Goal: Information Seeking & Learning: Learn about a topic

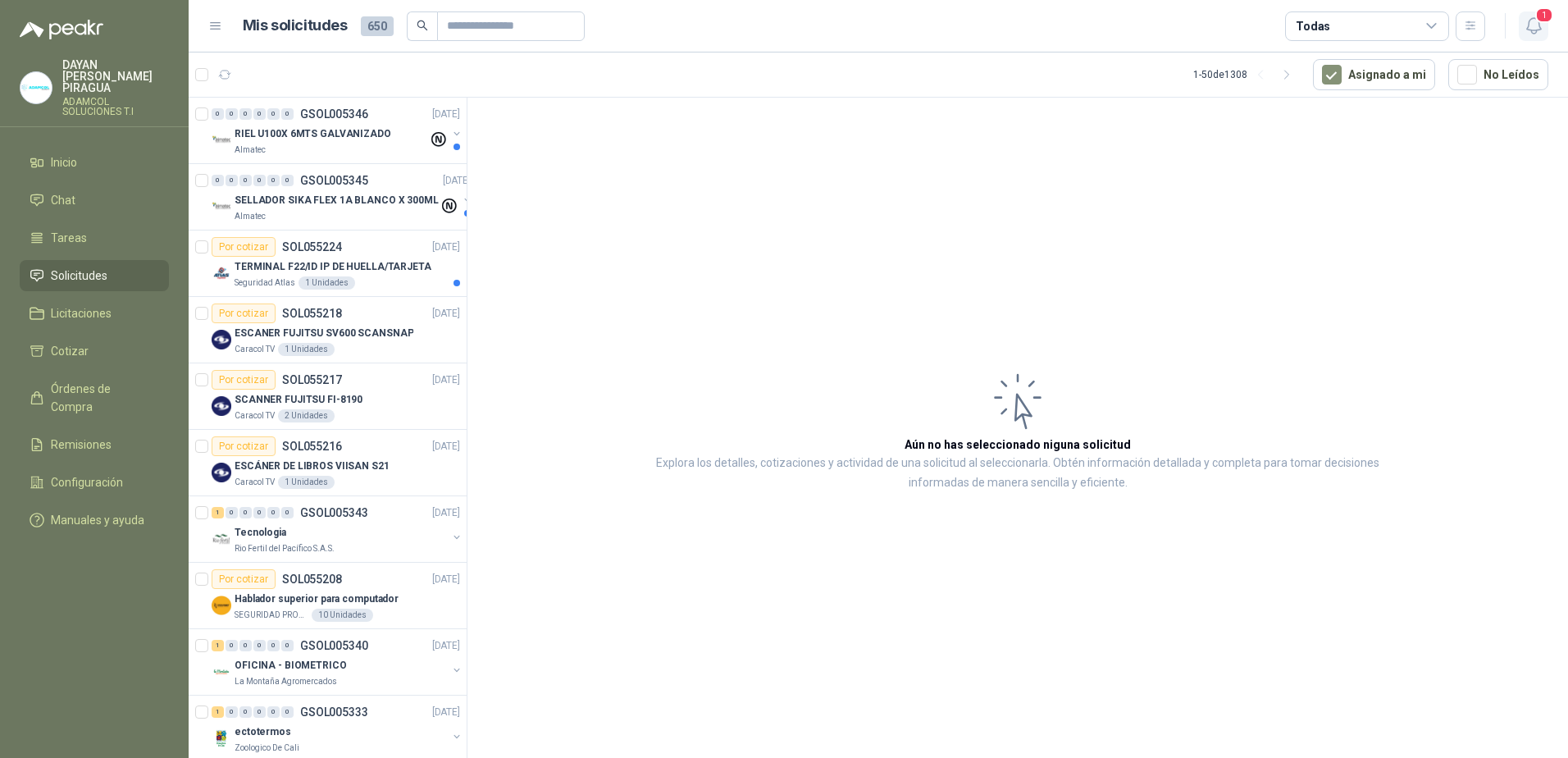
click at [1525, 39] on button "1" at bounding box center [1534, 26] width 29 height 29
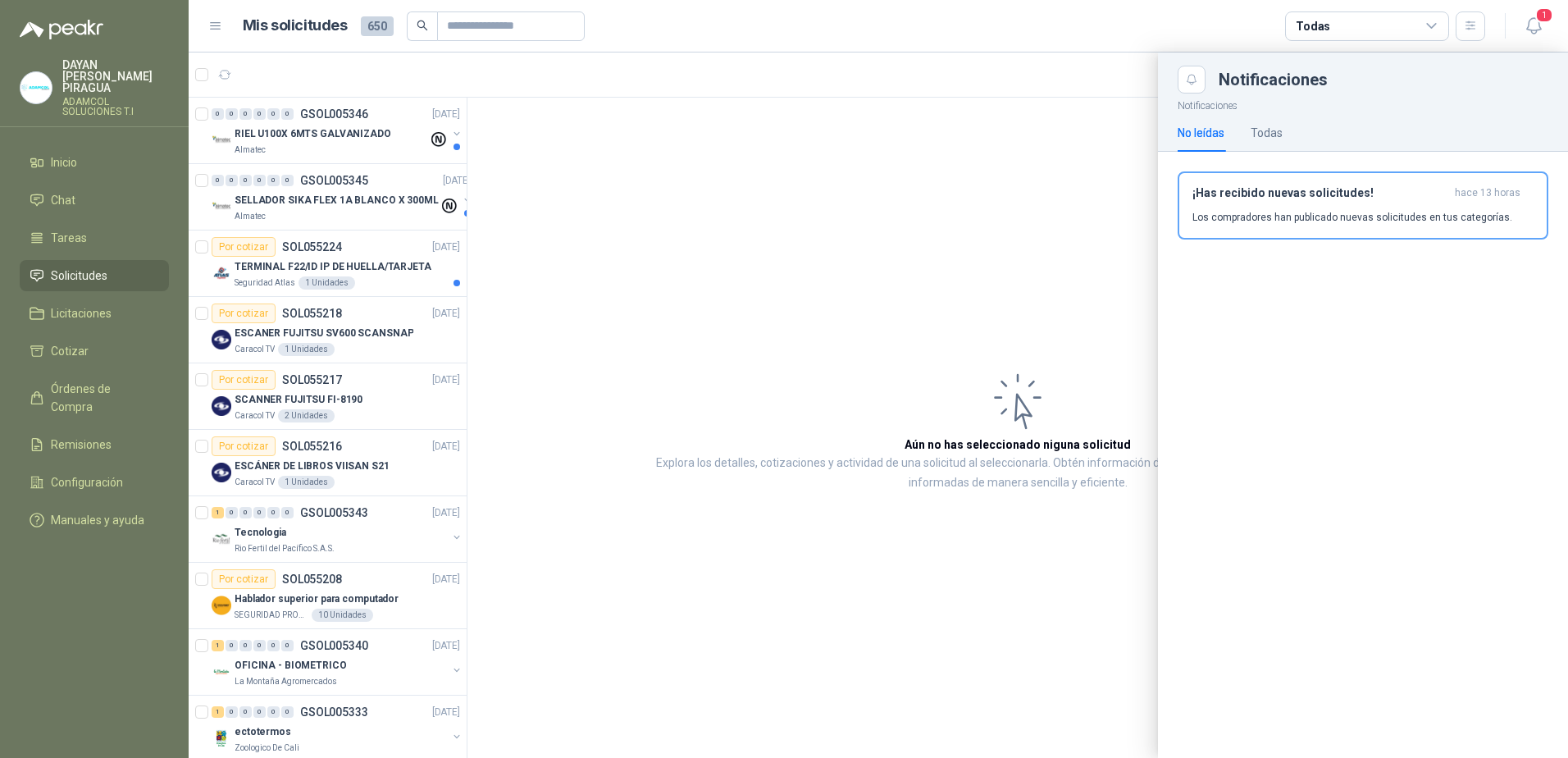
click at [1253, 224] on p "Los compradores han publicado nuevas solicitudes en tus categorías." at bounding box center [1353, 217] width 320 height 15
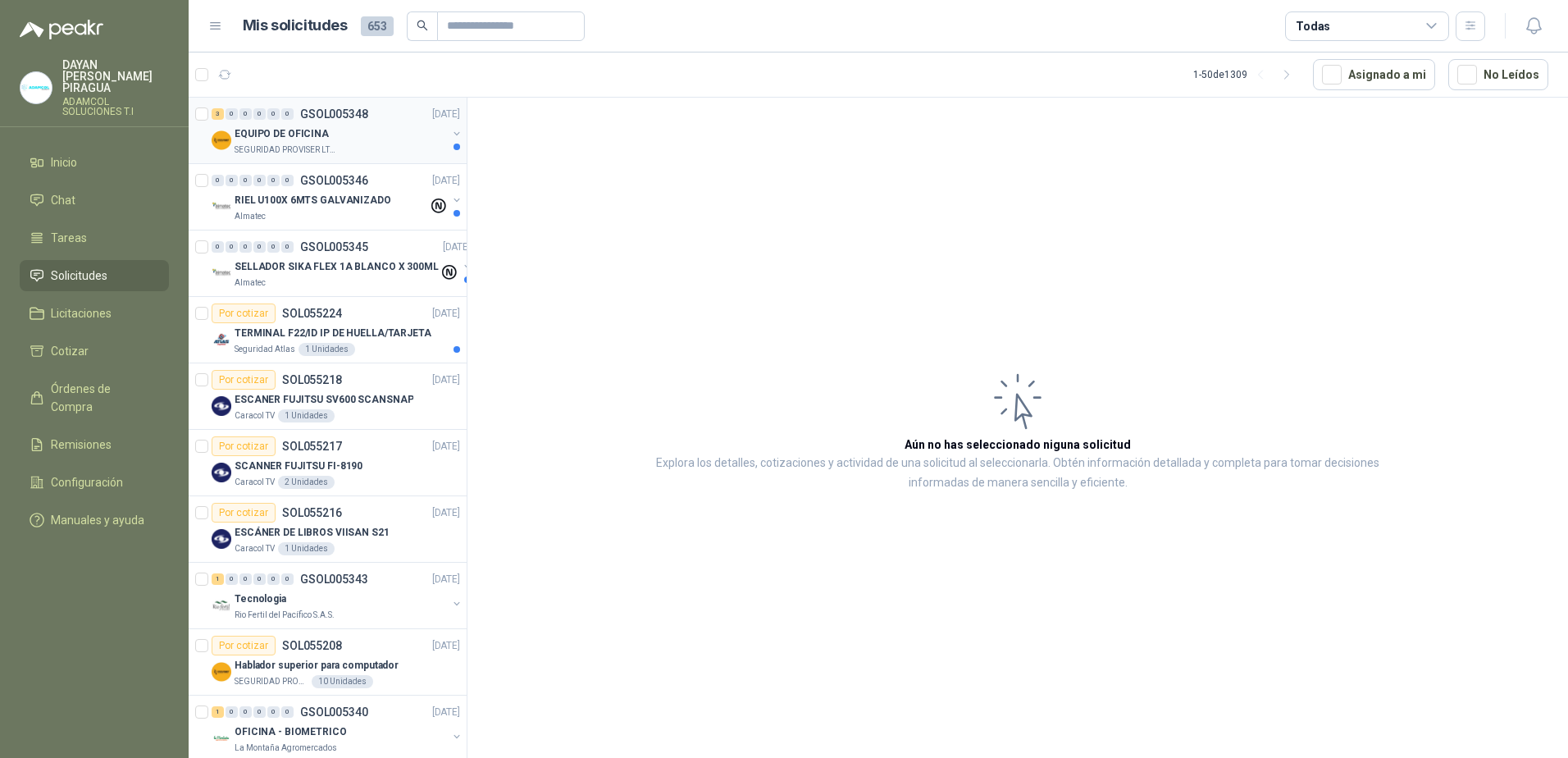
click at [303, 162] on div "3 0 0 0 0 0 GSOL005348 [DATE] EQUIPO DE OFICINA SEGURIDAD PROVISER LTDA" at bounding box center [327, 130] width 278 height 66
click at [322, 129] on p "EQUIPO DE OFICINA" at bounding box center [282, 134] width 95 height 15
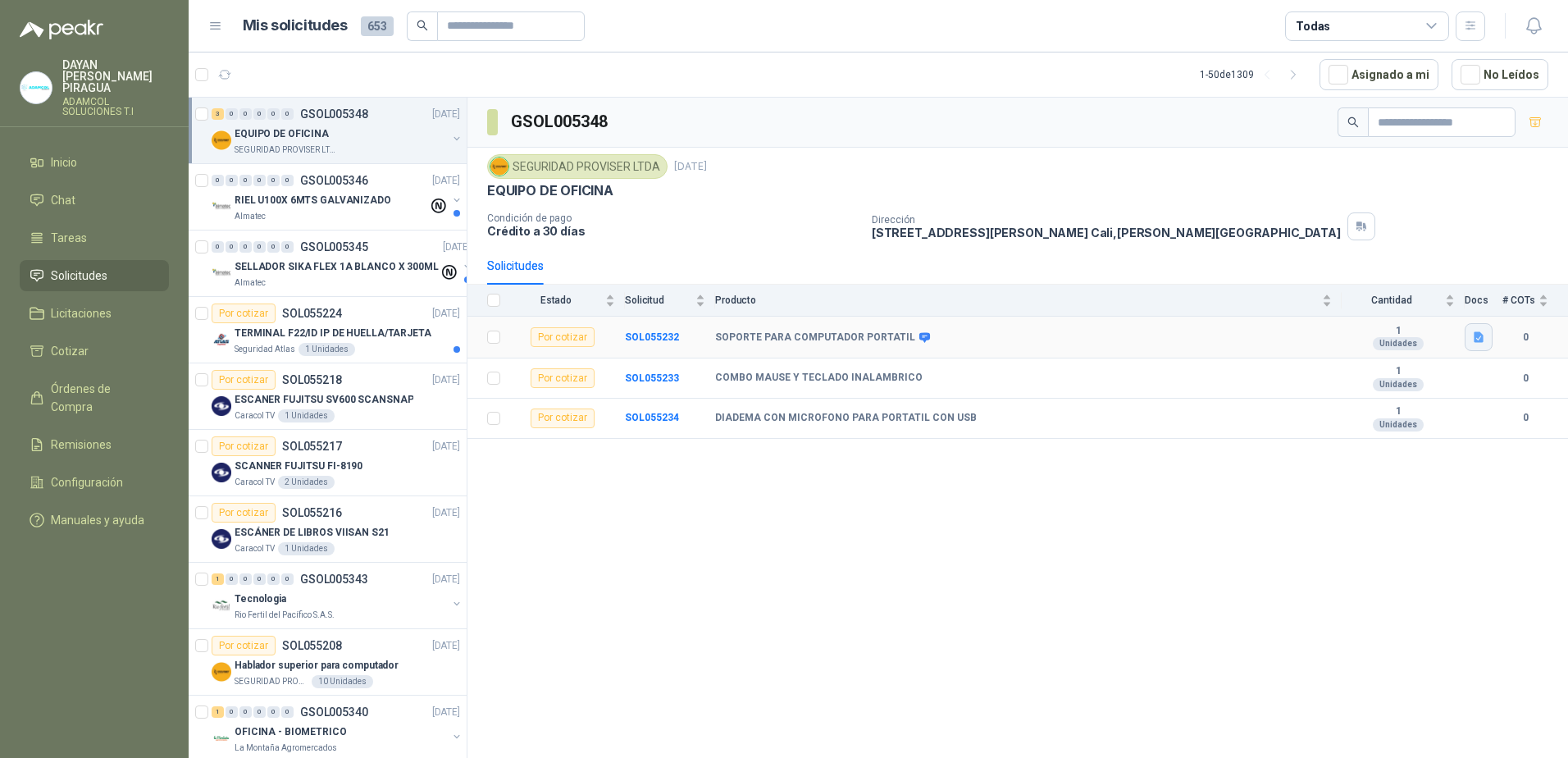
click at [1475, 342] on icon "button" at bounding box center [1479, 337] width 14 height 14
click at [1429, 308] on button "SOPORTE PORTATIL.png" at bounding box center [1412, 301] width 139 height 17
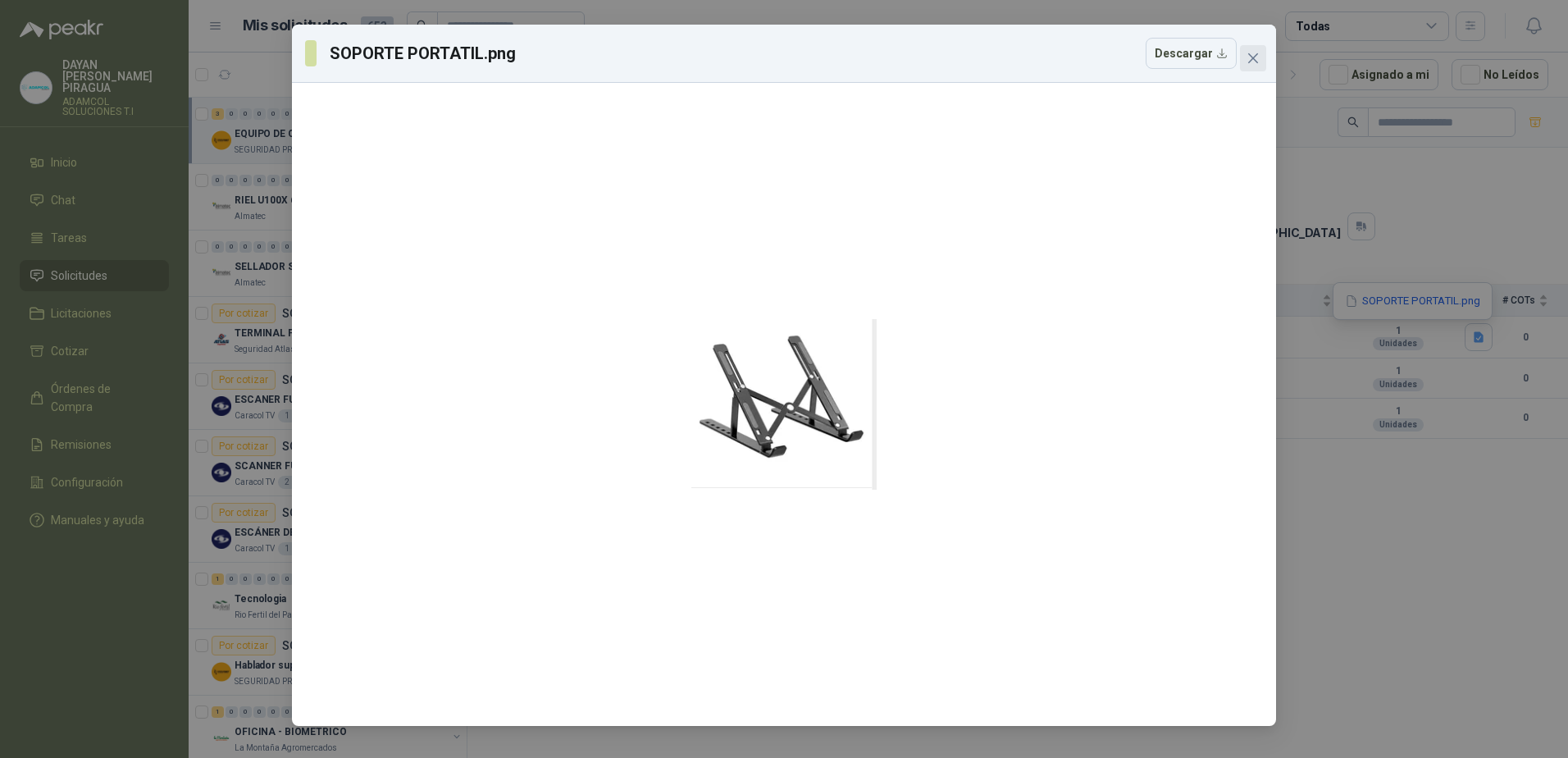
click at [1250, 64] on icon "close" at bounding box center [1253, 58] width 13 height 13
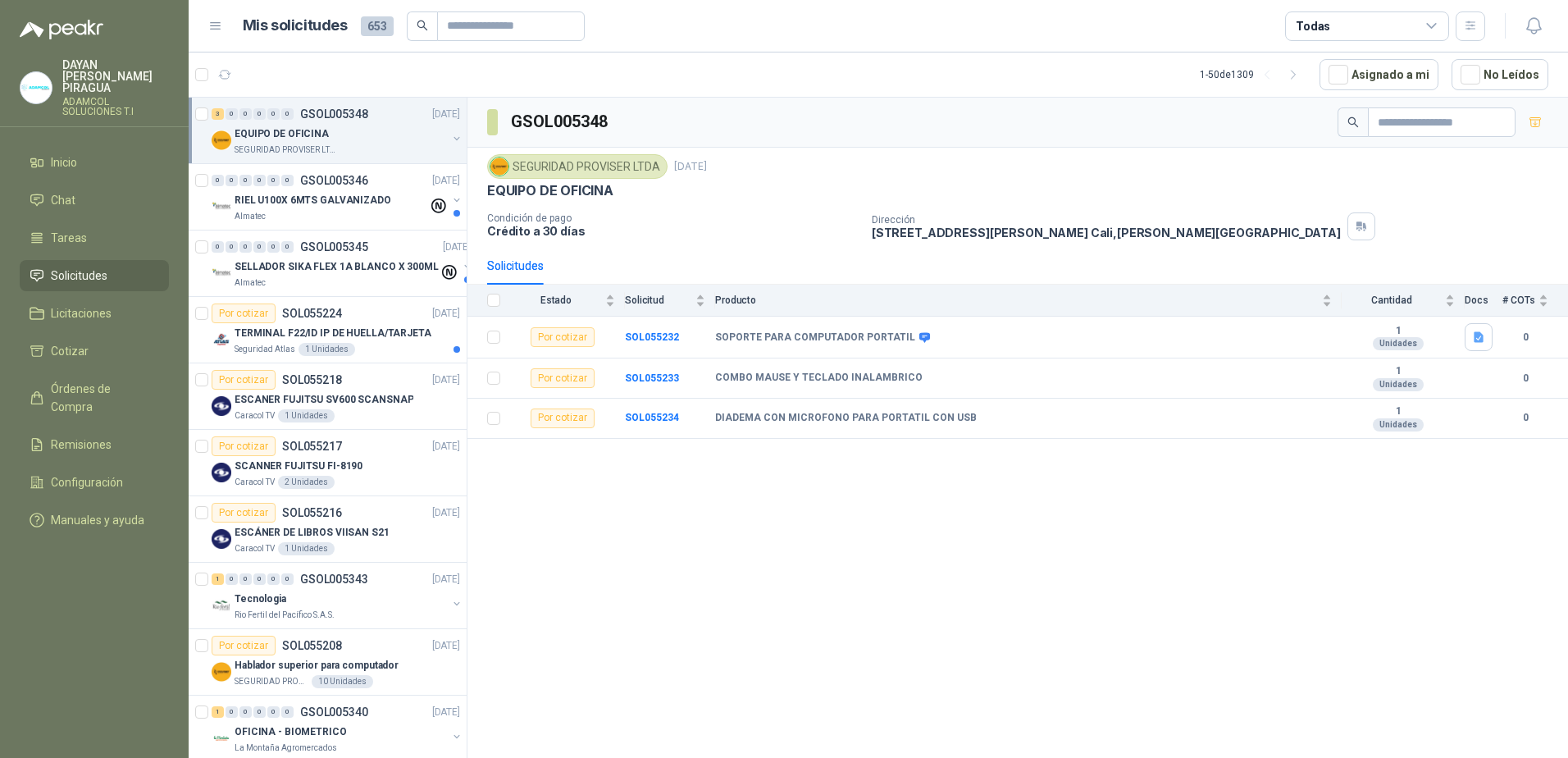
click at [948, 598] on div "GSOL005348 SEGURIDAD PROVISER LTDA [DATE] EQUIPO DE OFICINA Condición de pago C…" at bounding box center [1017, 430] width 1101 height 666
click at [835, 588] on div "GSOL005348 SEGURIDAD PROVISER LTDA [DATE] EQUIPO DE OFICINA Condición de pago C…" at bounding box center [1017, 430] width 1101 height 666
click at [366, 675] on div "SEGURIDAD PROVISER LTDA 10 Unidades" at bounding box center [348, 681] width 225 height 13
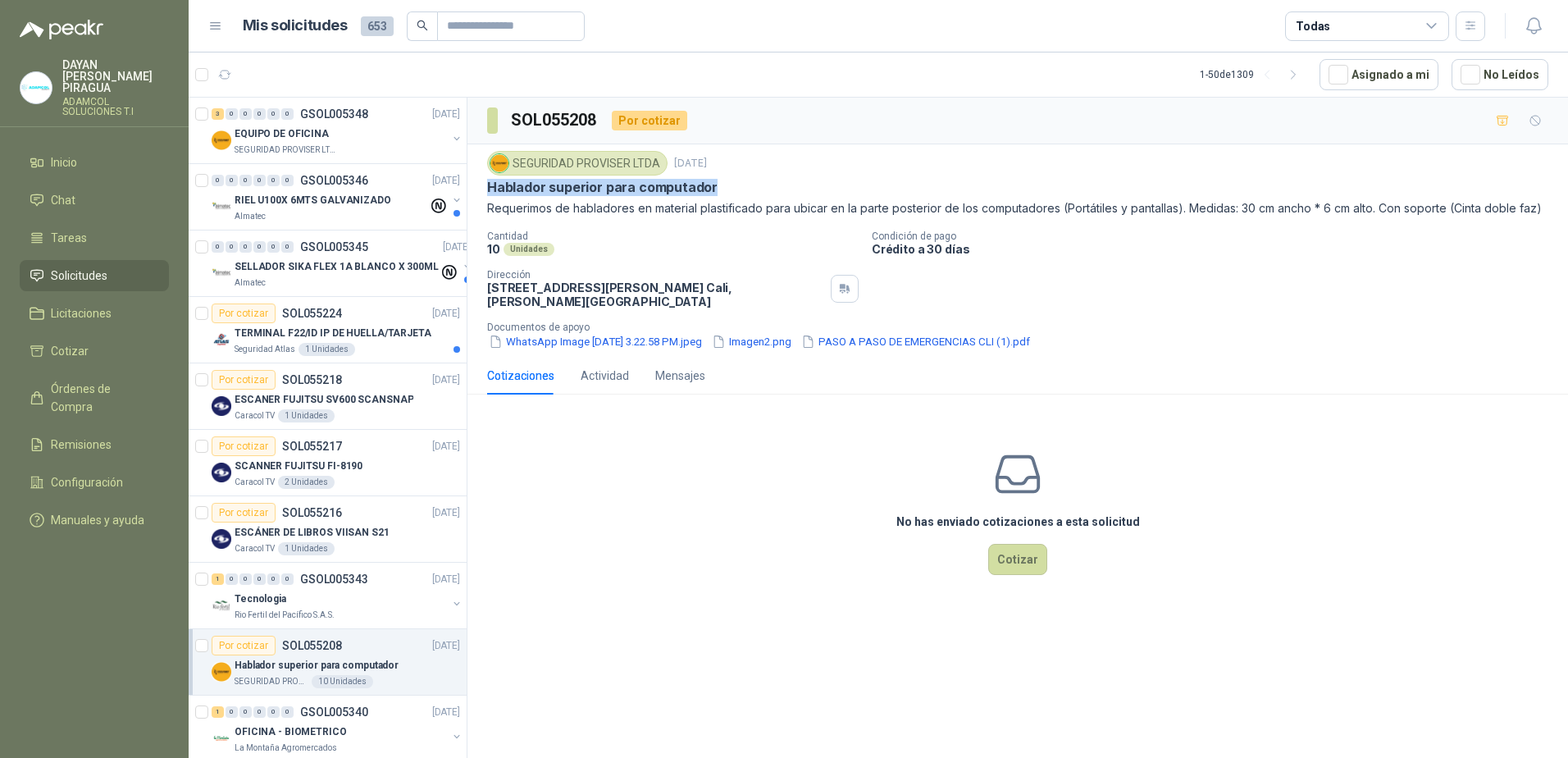
drag, startPoint x: 743, startPoint y: 183, endPoint x: 472, endPoint y: 194, distance: 271.2
click at [472, 194] on div "SEGURIDAD PROVISER LTDA [DATE] Hablador superior para computador Requerimos de …" at bounding box center [1017, 250] width 1101 height 213
copy p "Hablador superior para computador"
